Goal: Information Seeking & Learning: Learn about a topic

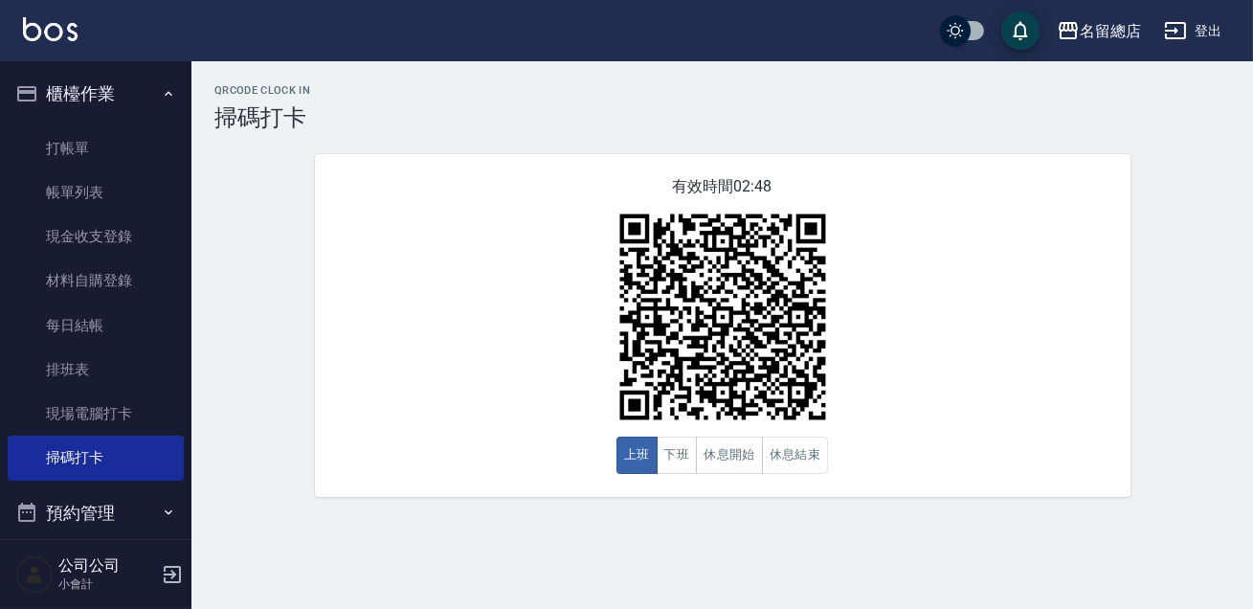
scroll to position [347, 0]
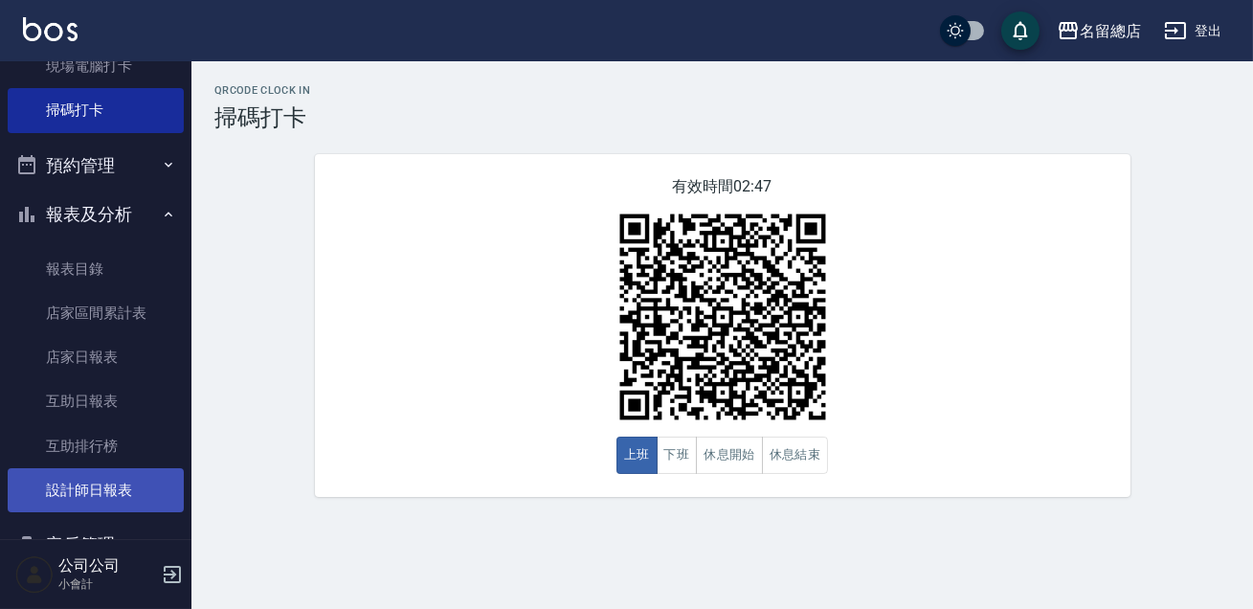
click at [134, 497] on link "設計師日報表" at bounding box center [96, 490] width 176 height 44
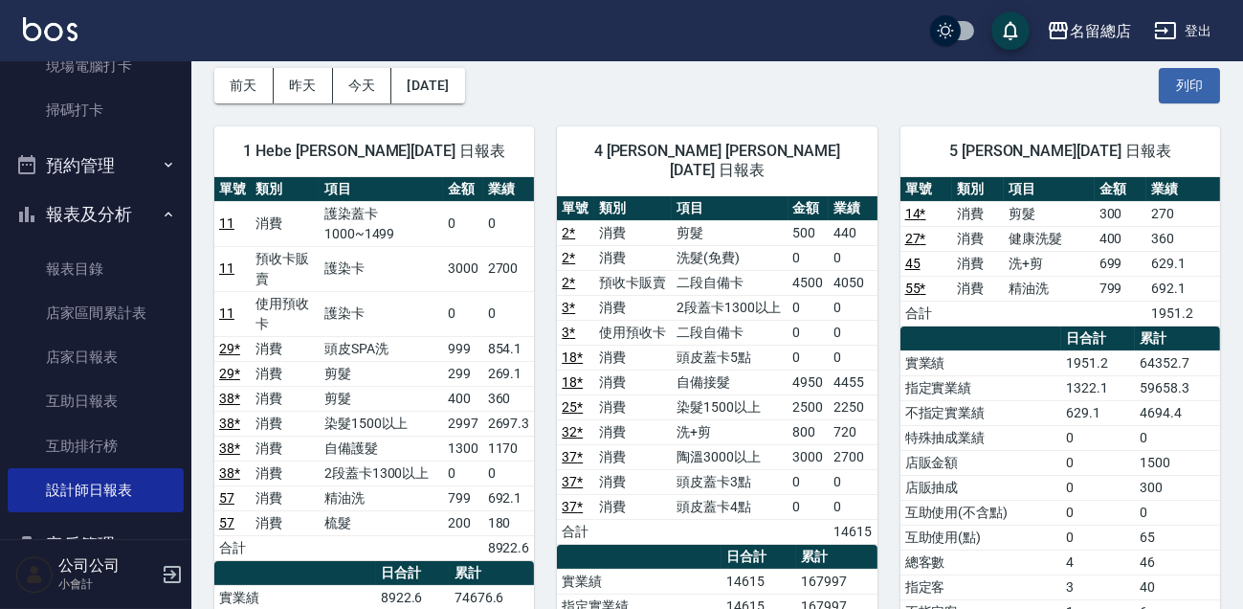
scroll to position [173, 0]
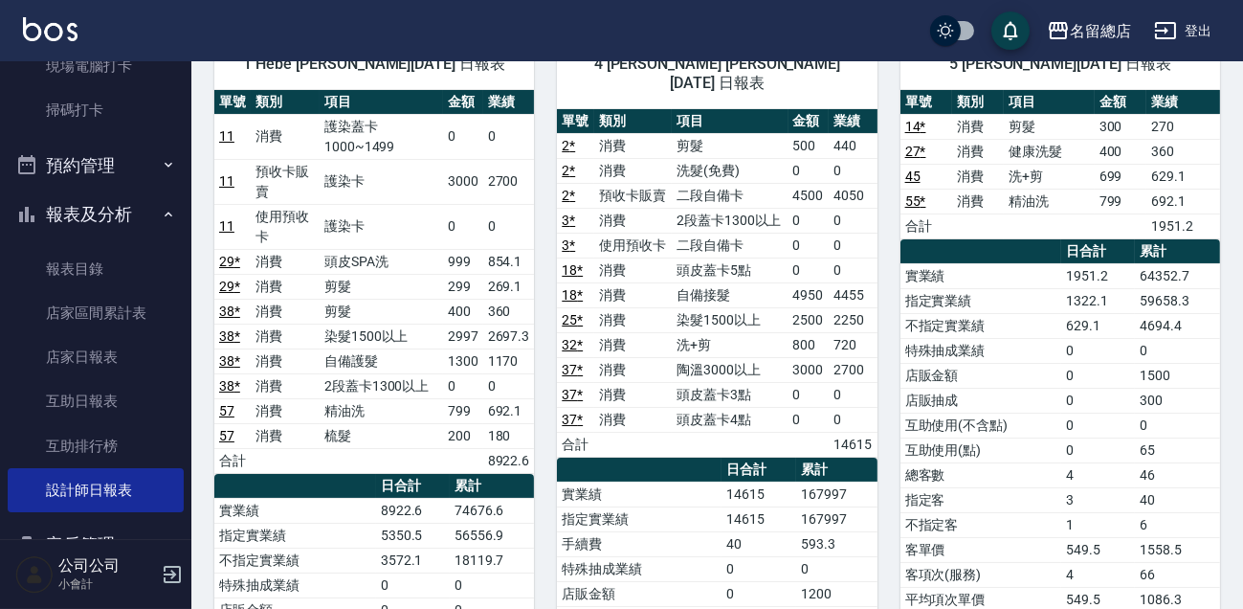
click at [466, 493] on th "累計" at bounding box center [492, 486] width 85 height 25
drag, startPoint x: 476, startPoint y: 491, endPoint x: 474, endPoint y: 481, distance: 9.8
click at [476, 490] on th "累計" at bounding box center [492, 486] width 85 height 25
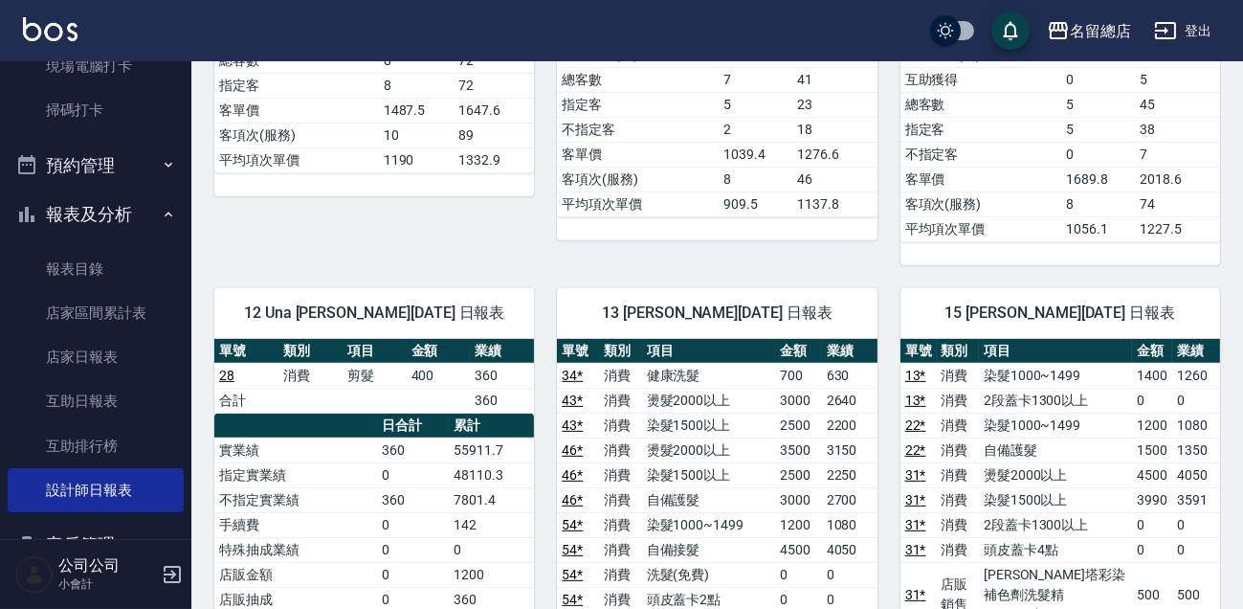
scroll to position [1740, 0]
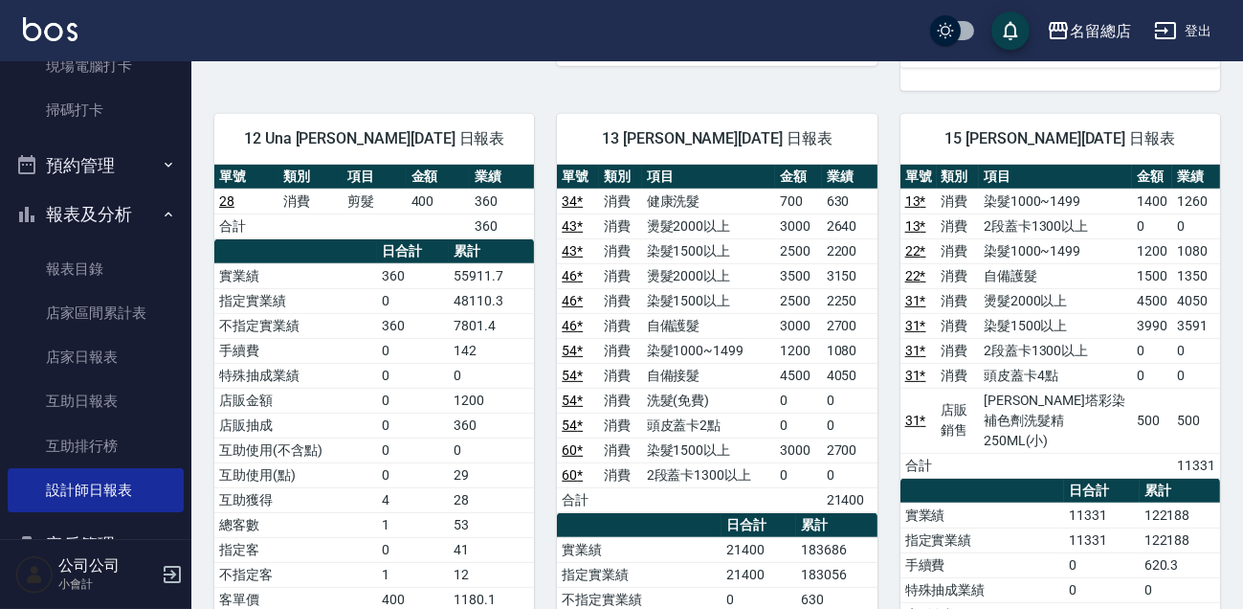
click at [845, 263] on td "3150" at bounding box center [850, 275] width 56 height 25
click at [809, 288] on td "2500" at bounding box center [798, 300] width 47 height 25
click at [1060, 453] on td "a dense table" at bounding box center [1056, 465] width 154 height 25
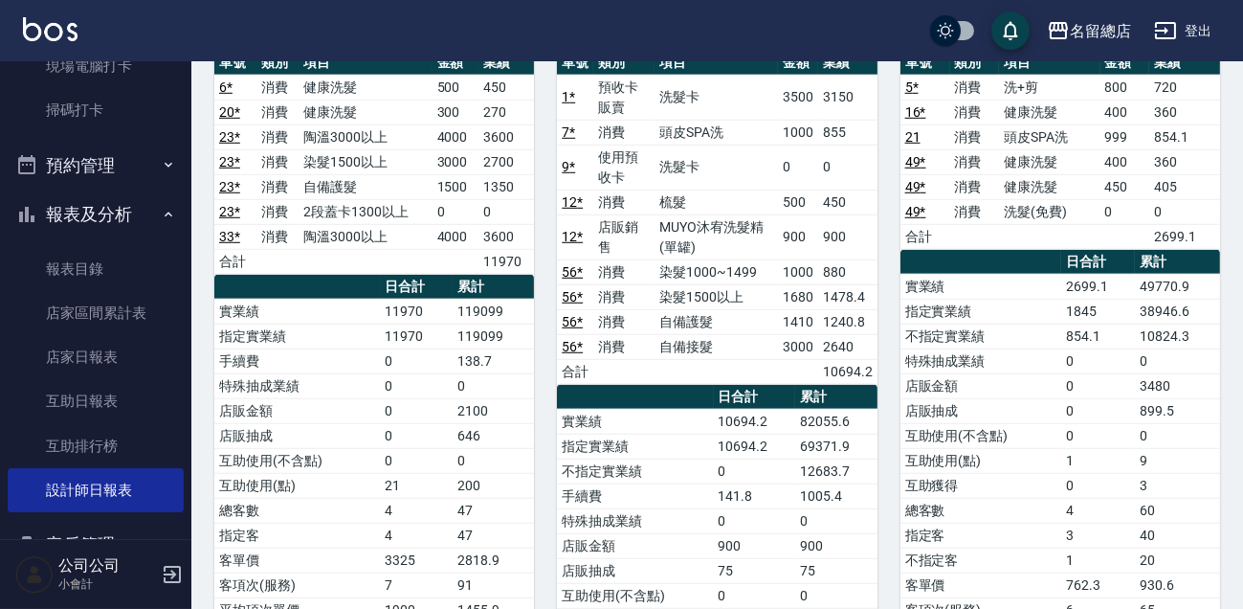
scroll to position [2523, 0]
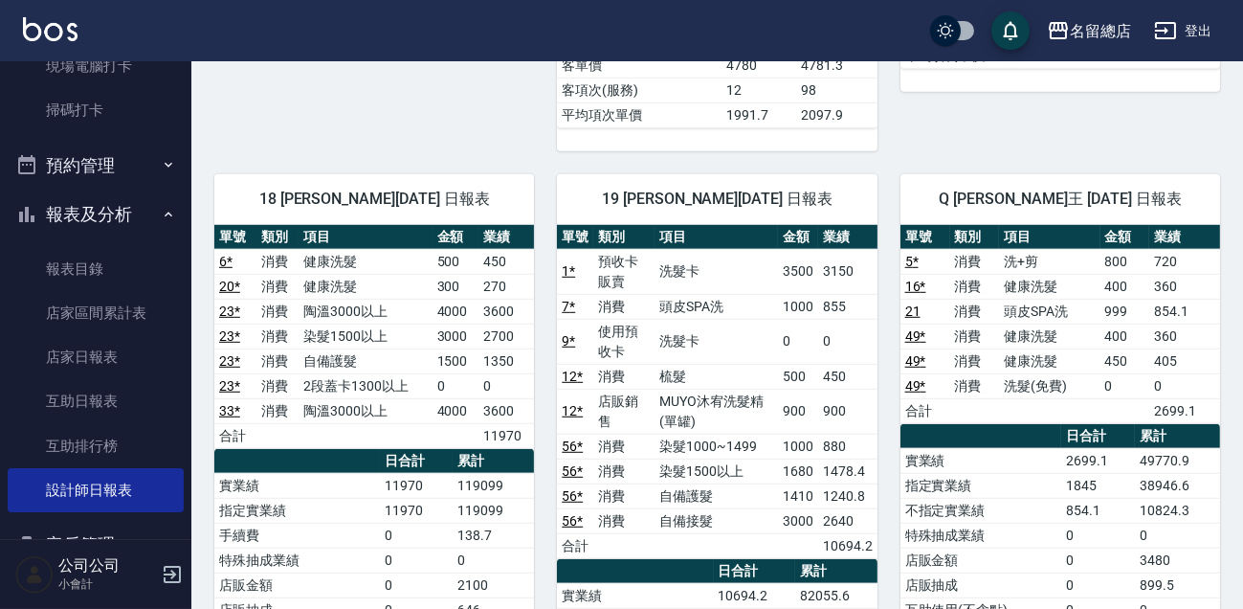
click at [737, 389] on td "MUYO沐宥洗髮精(單罐)" at bounding box center [716, 411] width 123 height 45
click at [701, 389] on td "MUYO沐宥洗髮精(單罐)" at bounding box center [716, 411] width 123 height 45
click at [700, 389] on td "MUYO沐宥洗髮精(單罐)" at bounding box center [716, 411] width 123 height 45
click at [816, 389] on td "900" at bounding box center [798, 411] width 40 height 45
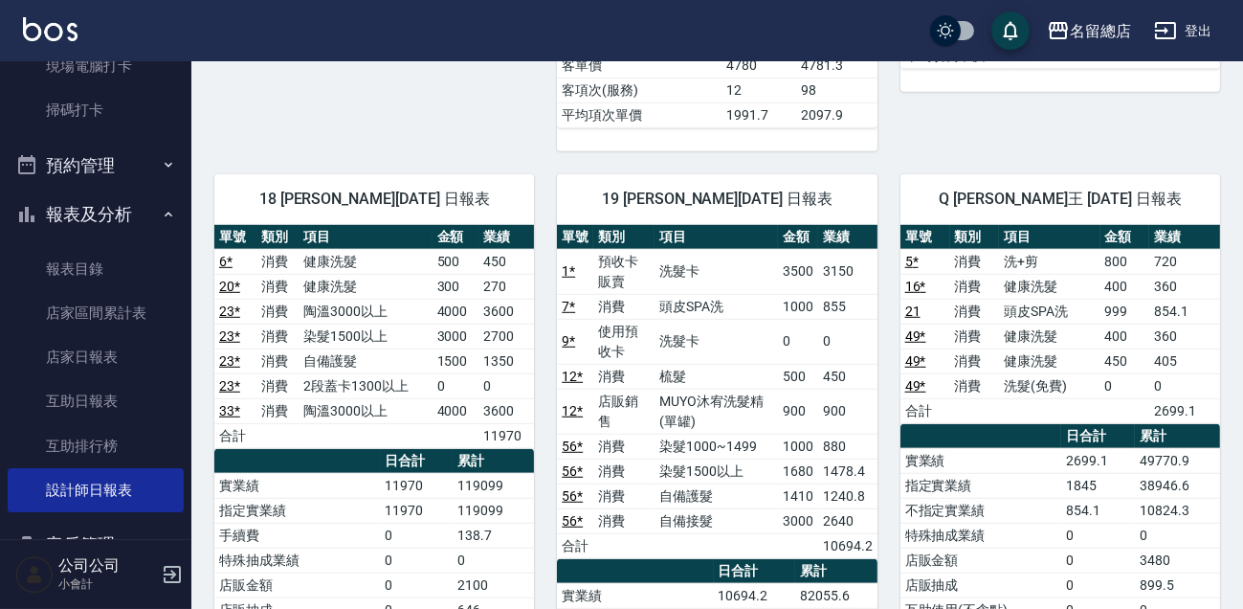
click at [787, 389] on td "900" at bounding box center [798, 411] width 40 height 45
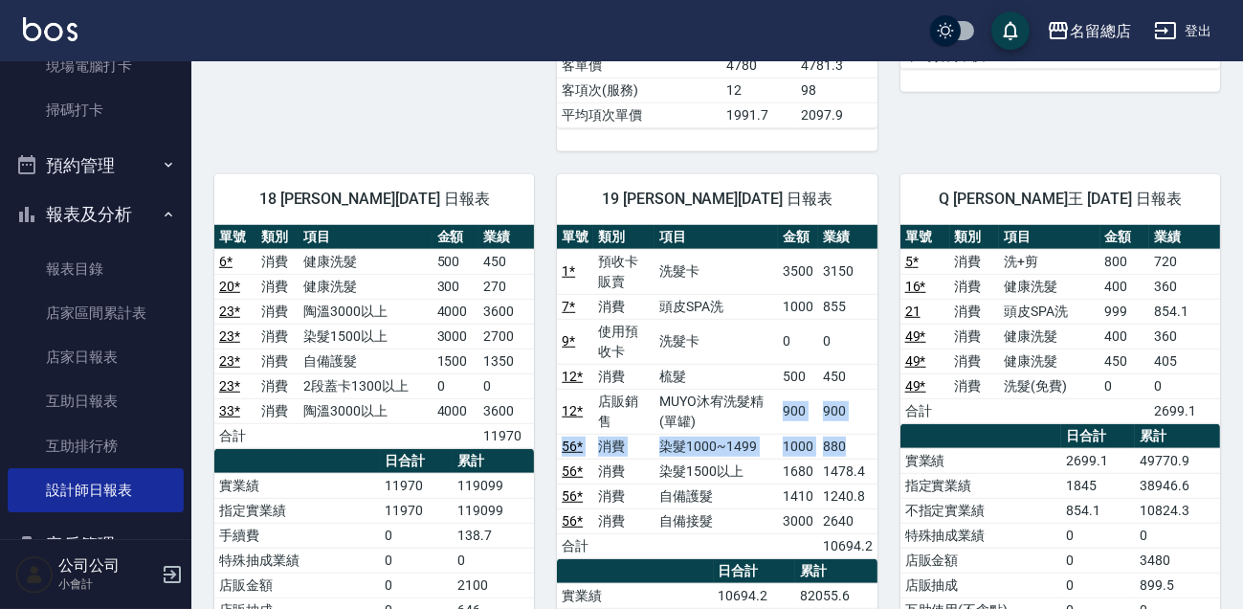
drag, startPoint x: 804, startPoint y: 402, endPoint x: 868, endPoint y: 417, distance: 65.9
click at [868, 417] on tbody "1 * 預收卡販賣 洗髮卡 3500 3150 7 * 消費 頭皮SPA洗 1000 855 9 * 使用預收卡 洗髮卡 0 0 12 * 消費 梳髮 500…" at bounding box center [717, 403] width 320 height 309
click at [859, 399] on td "900" at bounding box center [847, 411] width 59 height 45
click at [824, 389] on td "900" at bounding box center [847, 411] width 59 height 45
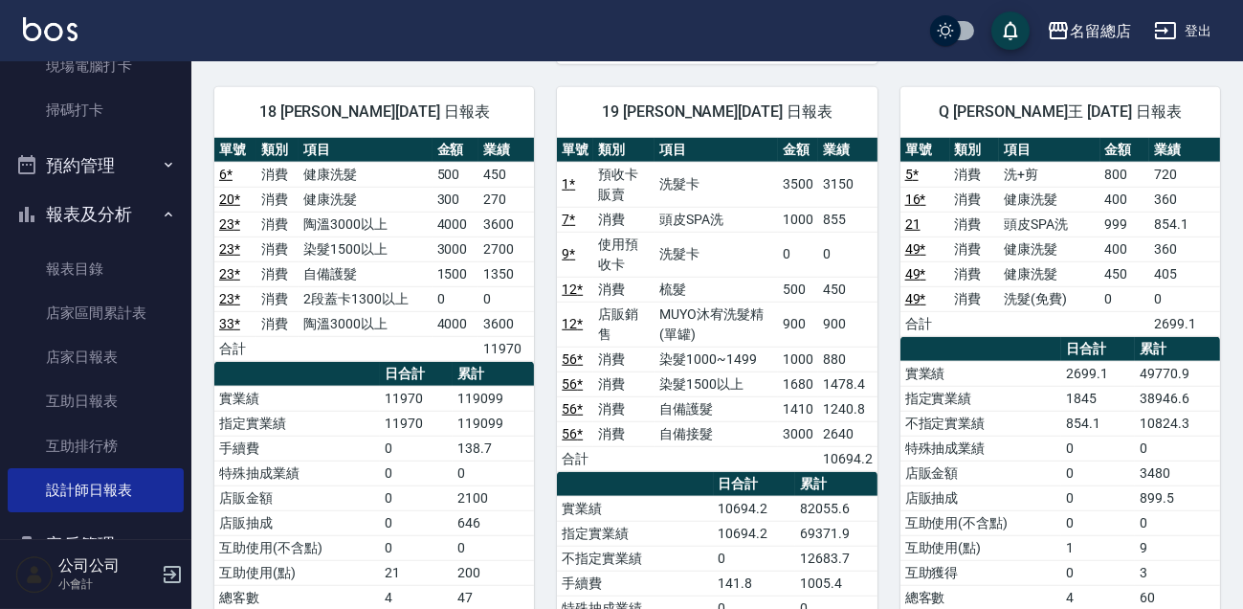
scroll to position [2436, 0]
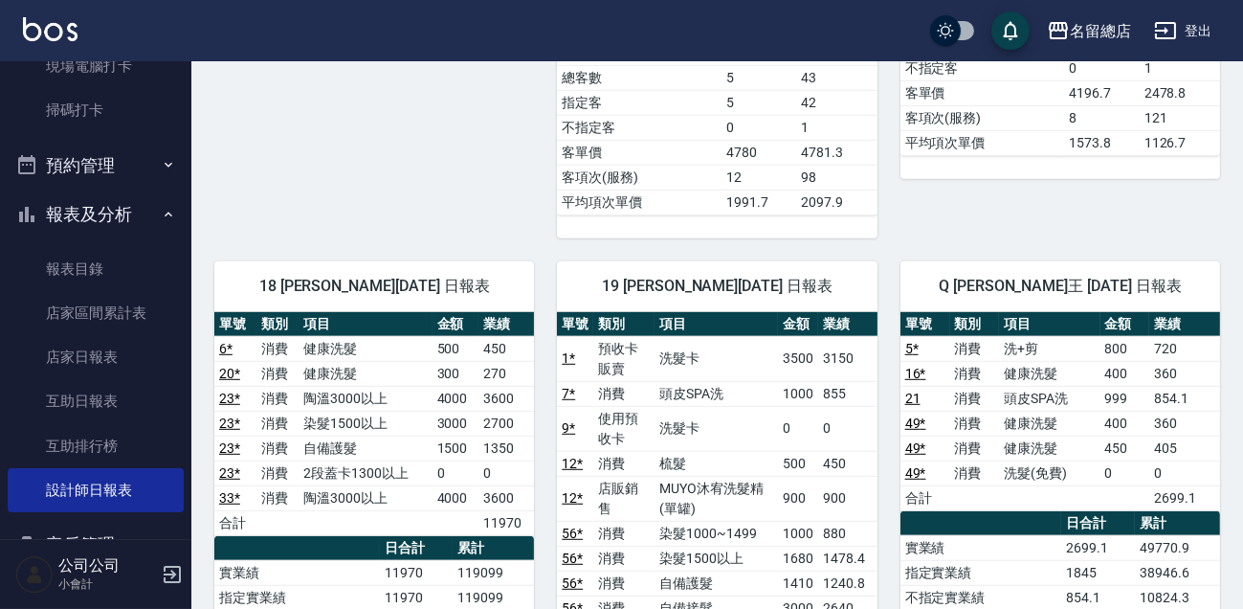
click at [714, 521] on td "染髮1000~1499" at bounding box center [716, 533] width 123 height 25
click at [755, 521] on td "染髮1000~1499" at bounding box center [716, 533] width 123 height 25
click at [703, 521] on td "染髮1000~1499" at bounding box center [716, 533] width 123 height 25
click at [676, 570] on td "自備護髮" at bounding box center [716, 582] width 123 height 25
click at [746, 451] on td "梳髮" at bounding box center [716, 463] width 123 height 25
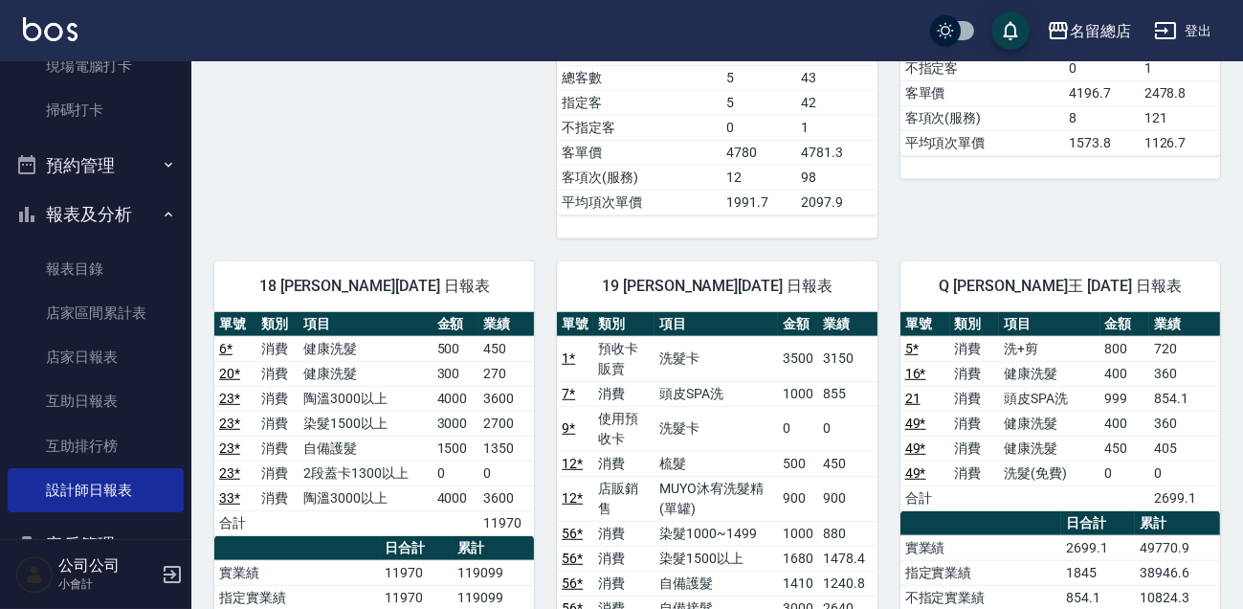
click at [325, 361] on td "健康洗髮" at bounding box center [365, 373] width 133 height 25
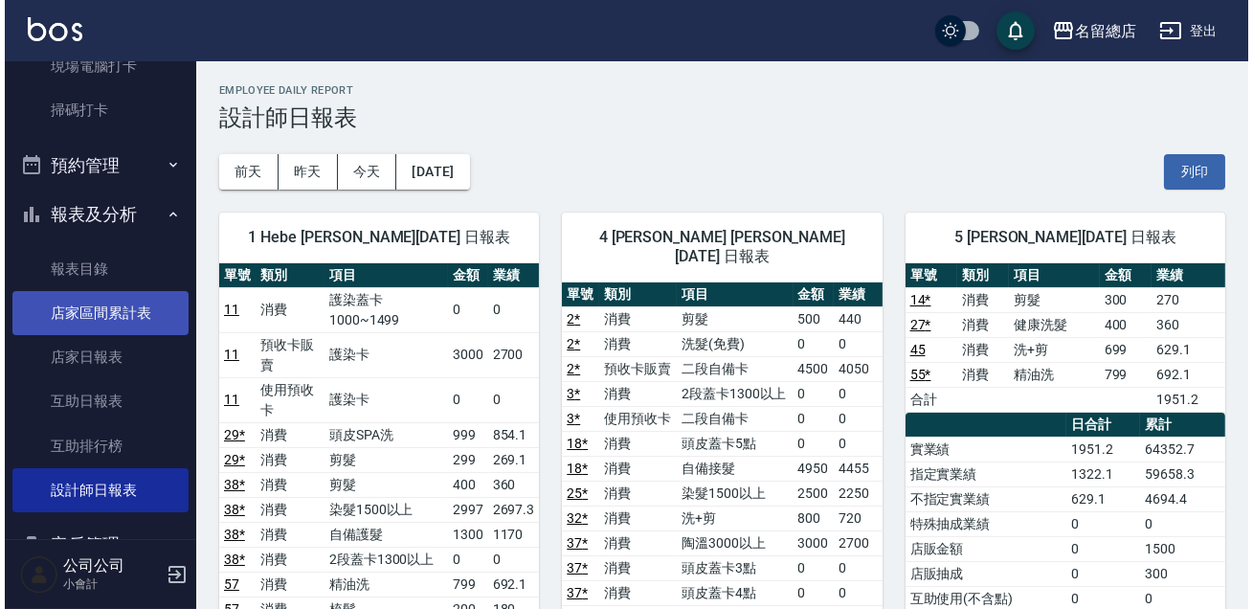
scroll to position [173, 0]
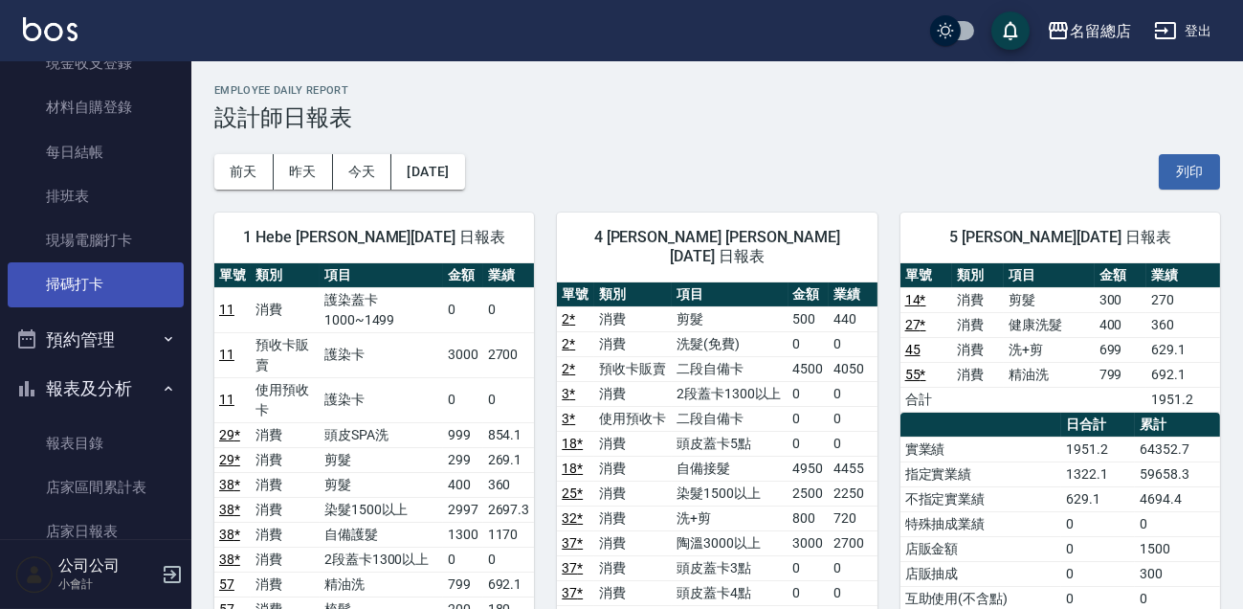
click at [94, 301] on link "掃碼打卡" at bounding box center [96, 284] width 176 height 44
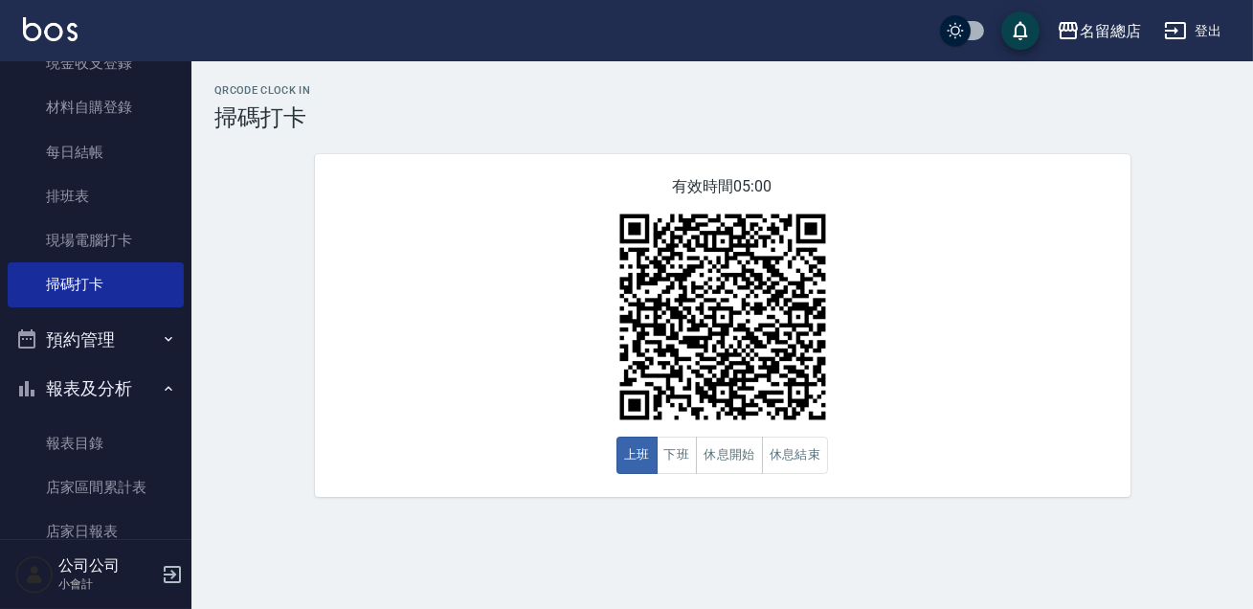
click at [278, 351] on div "QRcode Clock In 掃碼打卡 有效時間 05:00 上班 下班 休息開始 休息結束" at bounding box center [721, 290] width 1061 height 412
